Goal: Information Seeking & Learning: Learn about a topic

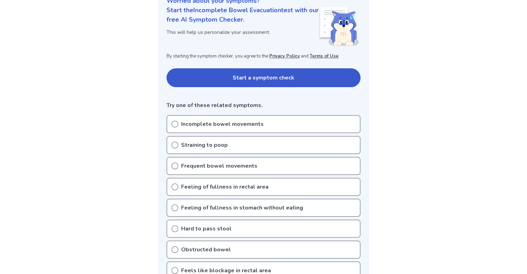
scroll to position [105, 0]
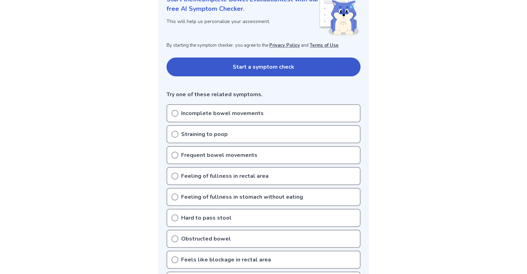
click at [174, 112] on icon at bounding box center [174, 113] width 7 height 7
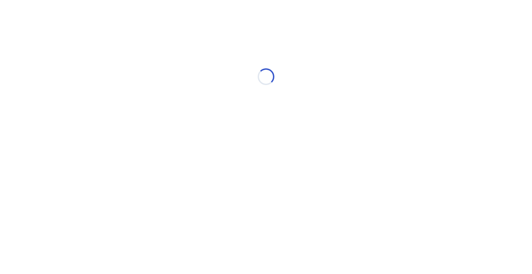
click at [173, 112] on div "Loading..." at bounding box center [266, 76] width 198 height 139
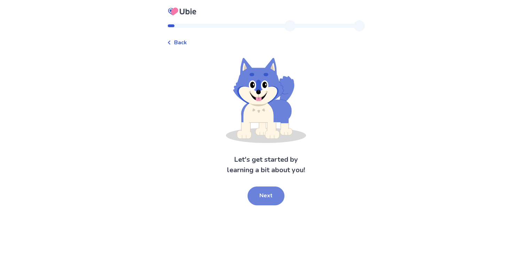
click at [262, 197] on button "Next" at bounding box center [266, 195] width 37 height 19
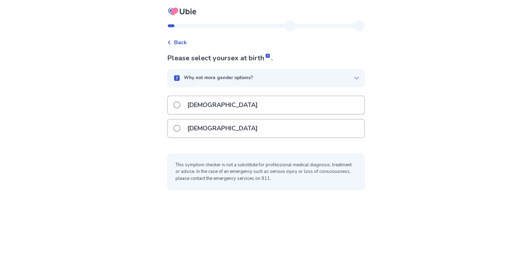
click at [181, 105] on span at bounding box center [177, 104] width 7 height 7
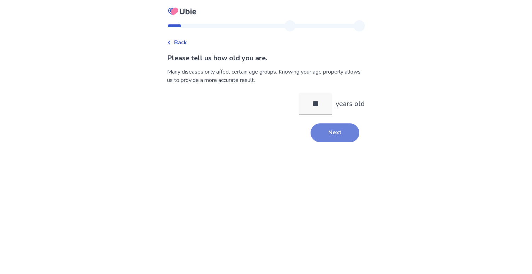
type input "**"
click at [333, 136] on button "Next" at bounding box center [335, 132] width 49 height 19
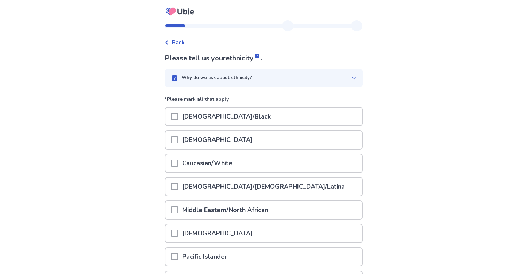
click at [178, 163] on span at bounding box center [174, 163] width 7 height 7
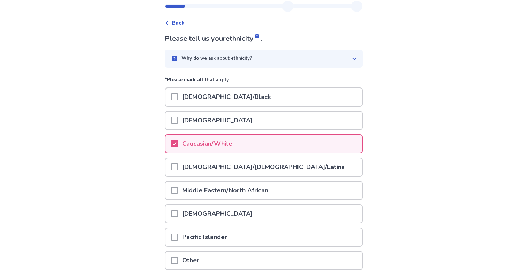
scroll to position [75, 0]
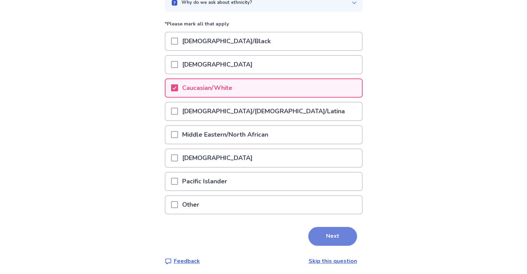
click at [316, 230] on button "Next" at bounding box center [332, 236] width 49 height 19
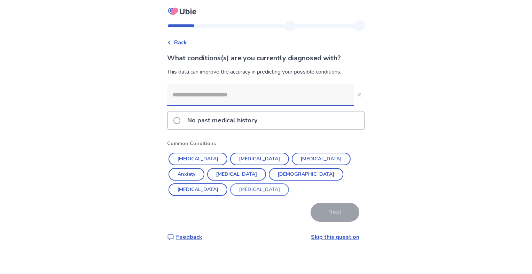
click at [230, 189] on button "Benign Prostatic Hyperplasia" at bounding box center [259, 189] width 59 height 13
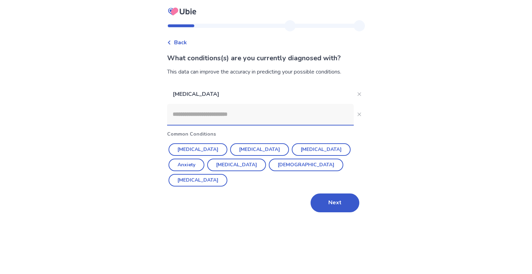
click at [322, 193] on button "Next" at bounding box center [335, 202] width 49 height 19
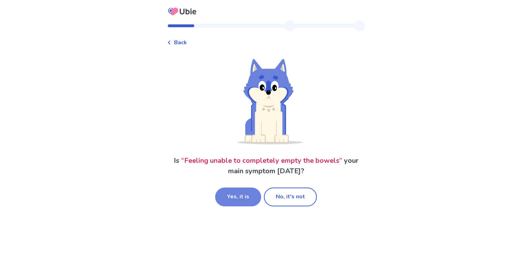
click at [237, 199] on button "Yes, it is" at bounding box center [238, 196] width 46 height 19
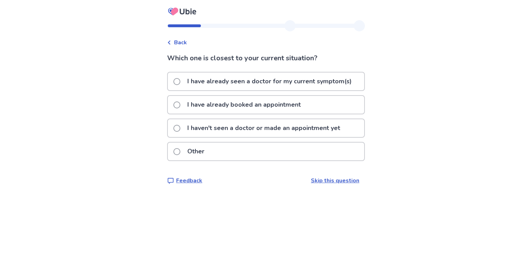
click at [181, 105] on span at bounding box center [177, 104] width 7 height 7
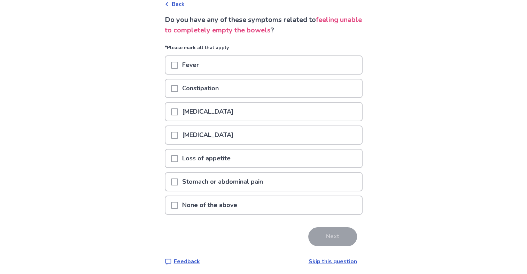
scroll to position [39, 0]
click at [176, 205] on span at bounding box center [174, 204] width 7 height 7
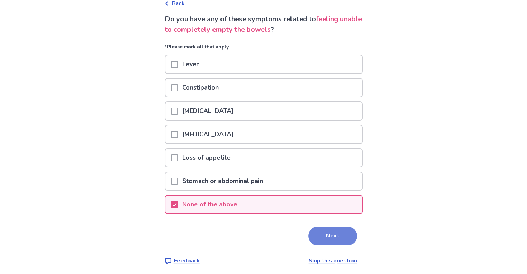
click at [331, 239] on button "Next" at bounding box center [332, 236] width 49 height 19
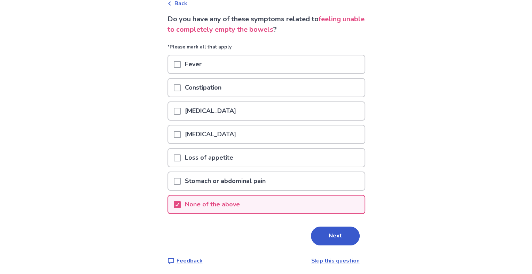
scroll to position [0, 0]
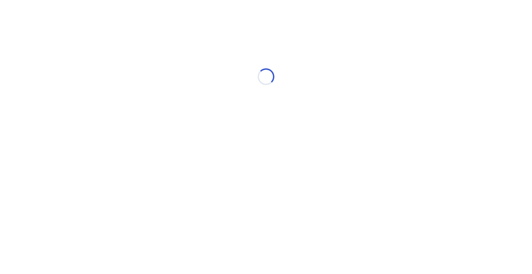
select select "*"
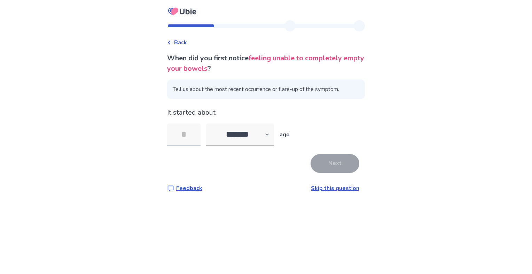
click at [195, 132] on input "tel" at bounding box center [183, 134] width 33 height 22
type input "**"
click at [328, 165] on button "Next" at bounding box center [335, 163] width 49 height 19
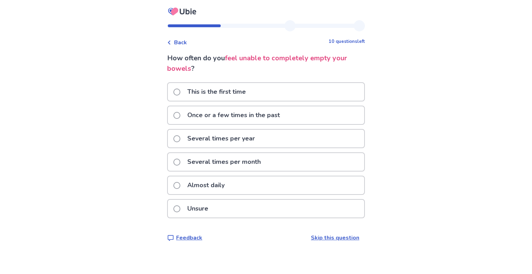
click at [180, 160] on span at bounding box center [177, 162] width 7 height 7
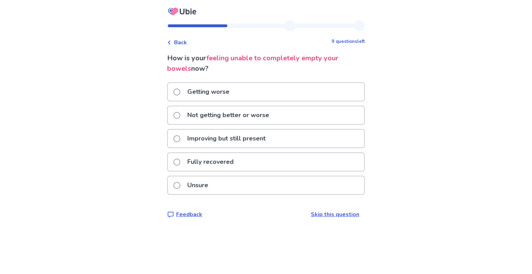
click at [181, 114] on span at bounding box center [177, 115] width 7 height 7
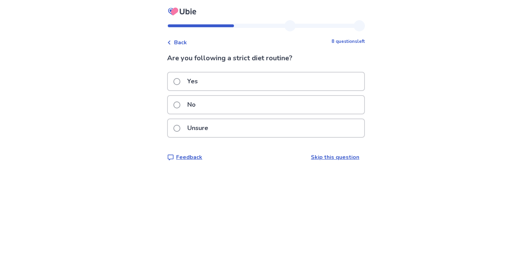
click at [181, 104] on span at bounding box center [177, 104] width 7 height 7
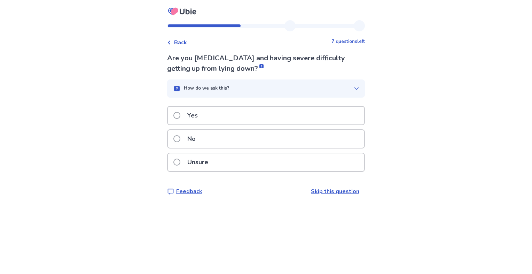
click at [180, 139] on span at bounding box center [177, 138] width 7 height 7
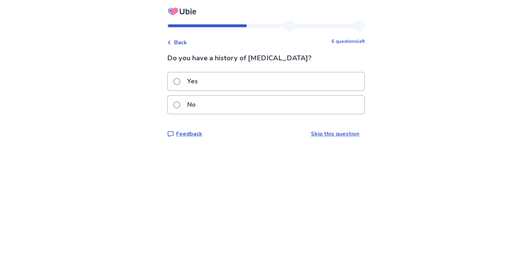
click at [181, 105] on span at bounding box center [177, 104] width 7 height 7
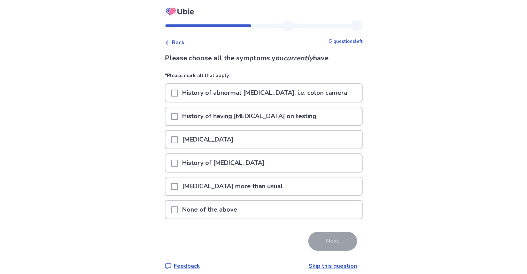
click at [177, 186] on span at bounding box center [174, 186] width 7 height 7
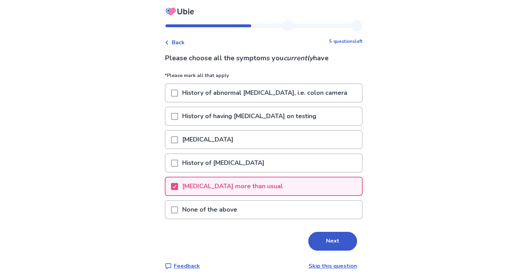
click at [325, 239] on button "Next" at bounding box center [332, 241] width 49 height 19
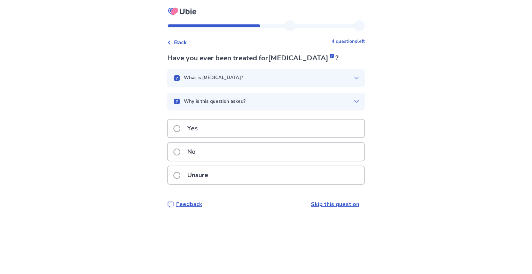
click at [181, 151] on span at bounding box center [177, 151] width 7 height 7
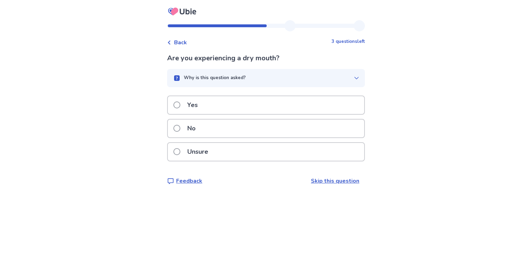
click at [181, 127] on span at bounding box center [177, 128] width 7 height 7
click at [181, 128] on span at bounding box center [177, 128] width 7 height 7
click at [181, 126] on span at bounding box center [177, 128] width 7 height 7
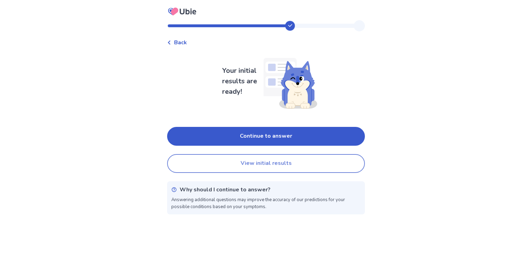
click at [267, 164] on button "View initial results" at bounding box center [266, 163] width 198 height 19
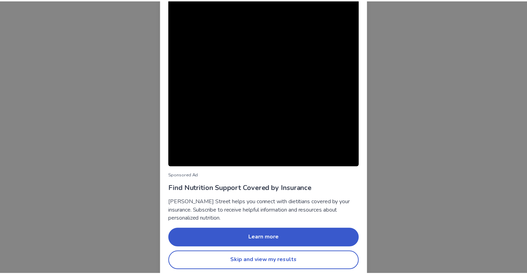
scroll to position [16, 0]
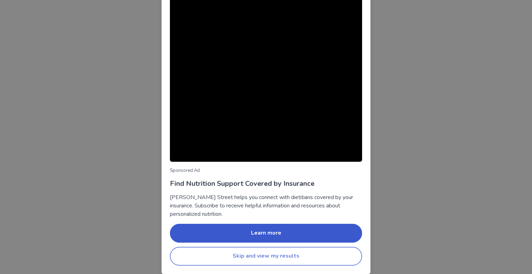
click at [265, 258] on button "Skip and view my results" at bounding box center [266, 256] width 192 height 19
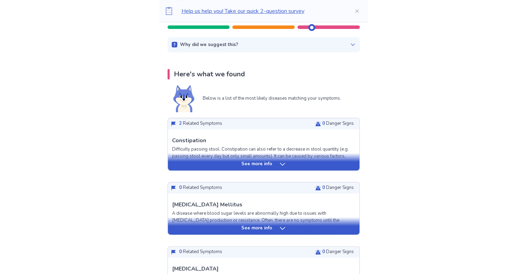
scroll to position [105, 0]
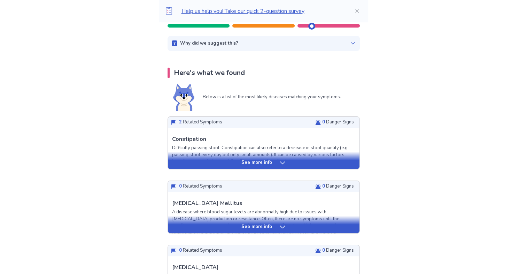
click at [283, 162] on icon at bounding box center [282, 162] width 7 height 7
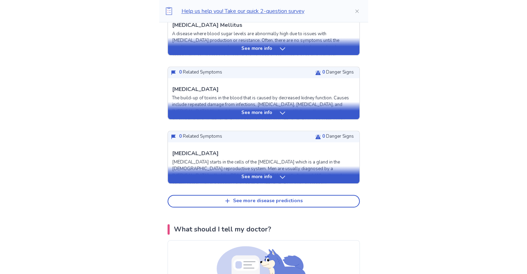
scroll to position [697, 0]
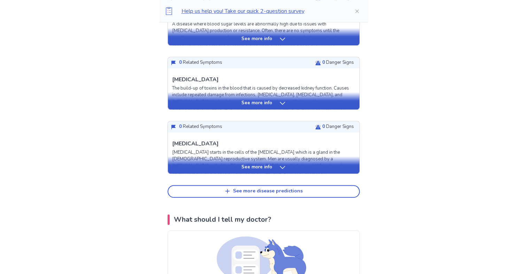
click at [281, 164] on icon at bounding box center [282, 167] width 7 height 7
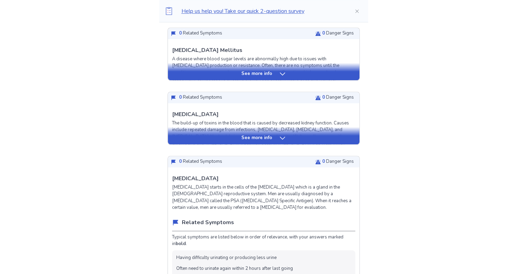
scroll to position [627, 0]
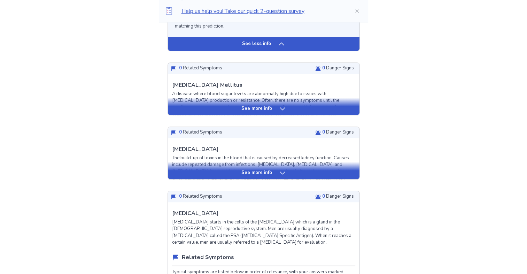
click at [280, 108] on icon at bounding box center [282, 108] width 7 height 7
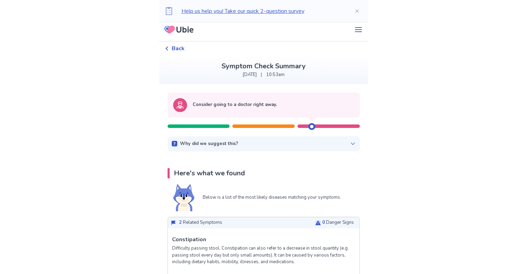
scroll to position [0, 0]
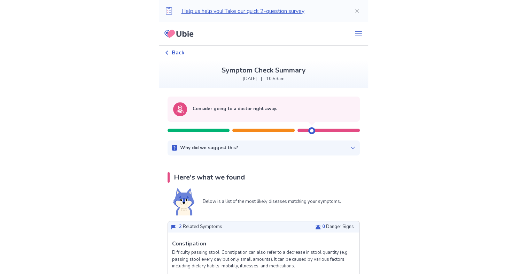
click at [309, 130] on div at bounding box center [311, 130] width 7 height 7
click at [350, 147] on icon at bounding box center [353, 148] width 6 height 6
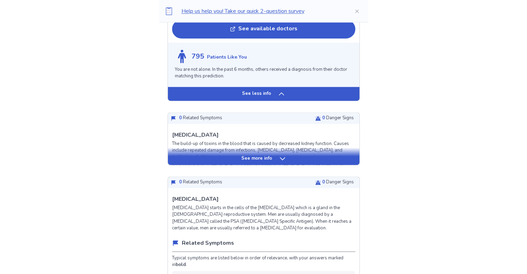
scroll to position [1080, 0]
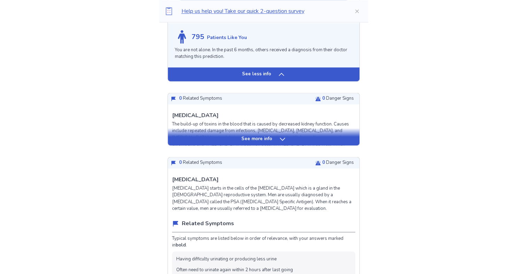
click at [282, 139] on icon at bounding box center [282, 138] width 5 height 3
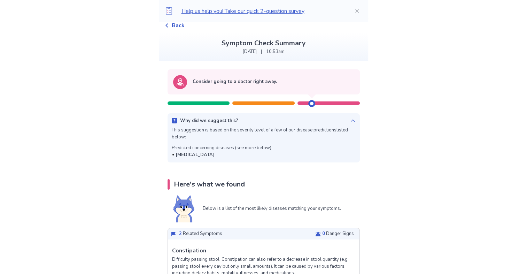
scroll to position [0, 0]
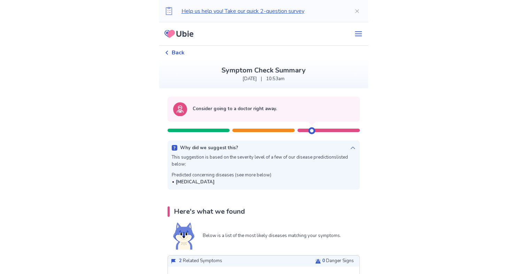
click at [176, 53] on span "Back" at bounding box center [178, 52] width 13 height 8
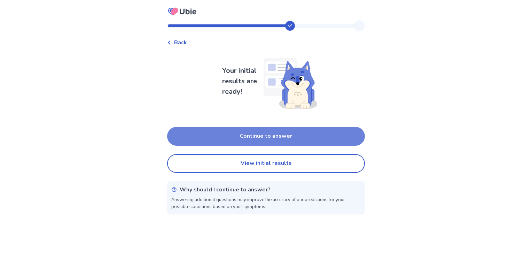
click at [274, 139] on button "Continue to answer" at bounding box center [266, 136] width 198 height 19
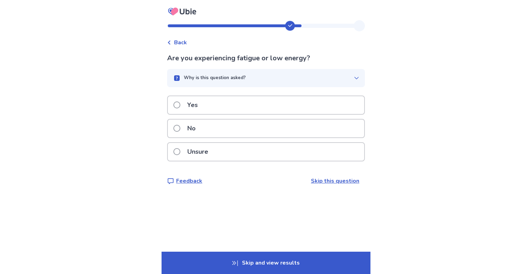
click at [180, 128] on span at bounding box center [177, 128] width 7 height 7
click at [181, 128] on span at bounding box center [177, 128] width 7 height 7
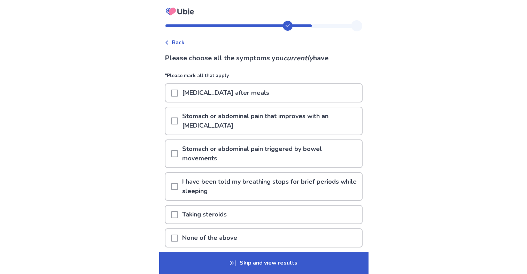
click at [177, 183] on span at bounding box center [174, 186] width 7 height 7
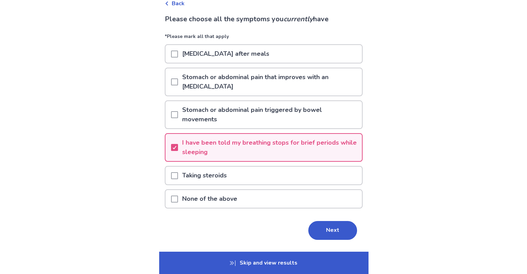
scroll to position [47, 0]
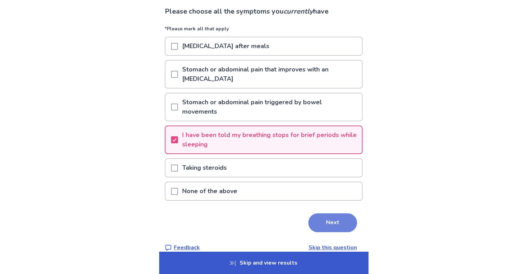
click at [323, 213] on button "Next" at bounding box center [332, 222] width 49 height 19
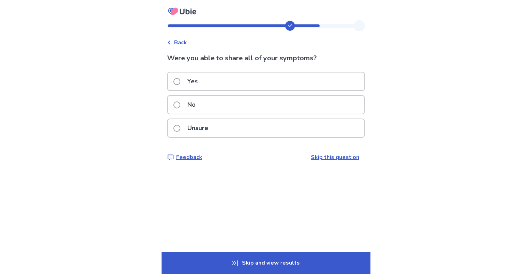
click at [181, 80] on span at bounding box center [177, 81] width 7 height 7
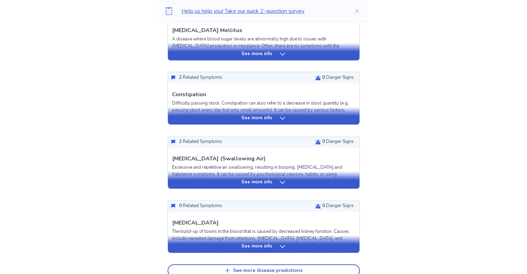
scroll to position [209, 0]
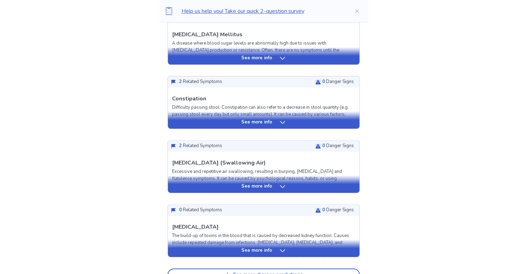
click at [281, 122] on icon at bounding box center [282, 122] width 5 height 3
